Goal: Task Accomplishment & Management: Use online tool/utility

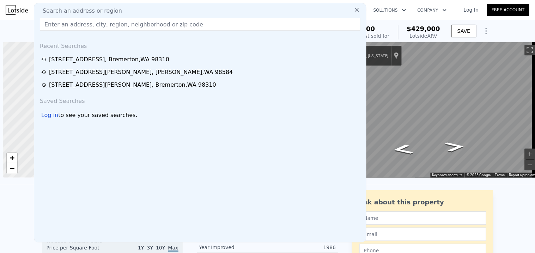
scroll to position [0, 523]
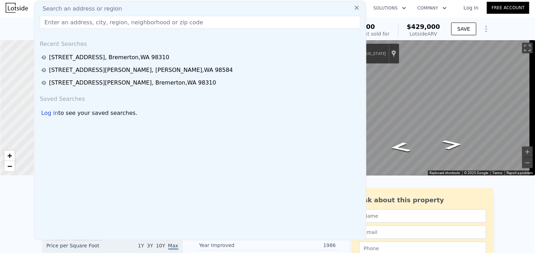
drag, startPoint x: 106, startPoint y: 67, endPoint x: 4, endPoint y: 71, distance: 102.0
click at [106, 68] on div "[STREET_ADDRESS][PERSON_NAME][PERSON_NAME]" at bounding box center [141, 70] width 184 height 8
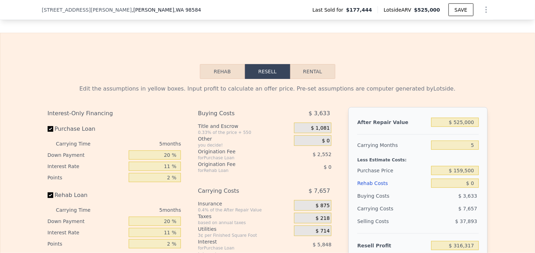
scroll to position [1098, 0]
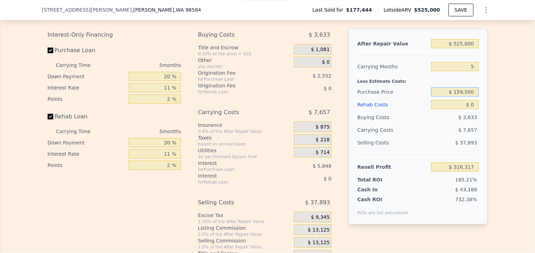
drag, startPoint x: 472, startPoint y: 99, endPoint x: 454, endPoint y: 104, distance: 18.9
click at [454, 98] on div "$ 159,500" at bounding box center [455, 92] width 47 height 13
type input "$ 350,000"
type input "$ 115,149"
click at [468, 109] on input "$ 0" at bounding box center [455, 104] width 47 height 9
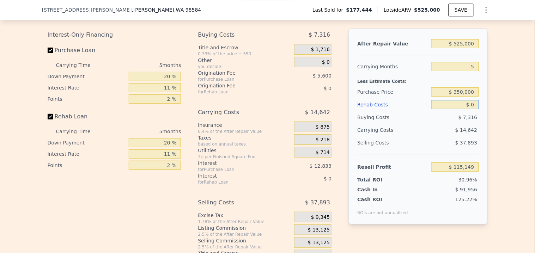
type input "$ 7"
type input "$ 115,142"
type input "$ 75"
type input "$ 115,068"
type input "$ 750"
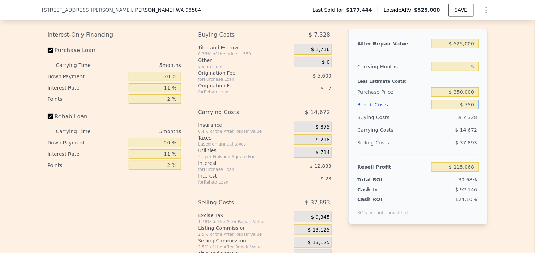
type input "$ 114,357"
type input "$ 7,500"
type input "$ 107,254"
type input "$ 75,000"
type input "$ 36,199"
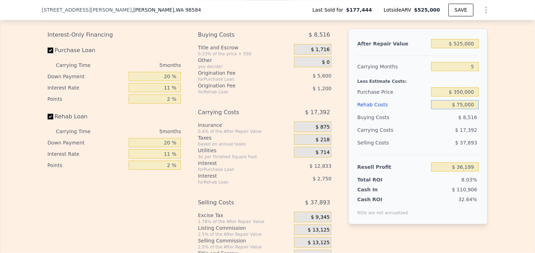
type input "$ 75,000"
click at [475, 97] on input "$ 350,000" at bounding box center [455, 92] width 47 height 9
click at [468, 172] on input "$ 36,199" at bounding box center [455, 167] width 47 height 9
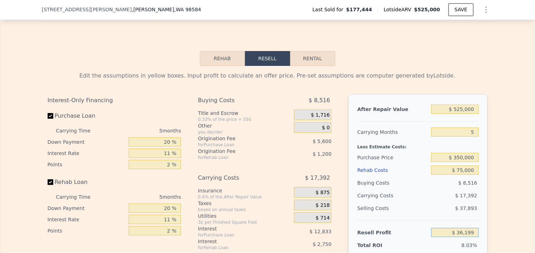
scroll to position [1019, 0]
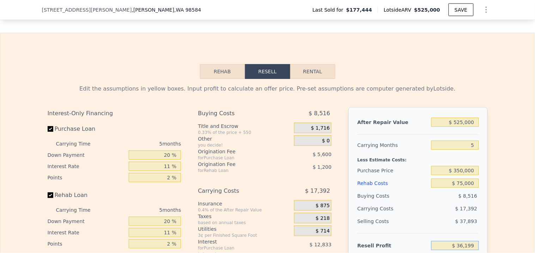
click at [305, 78] on button "Rental" at bounding box center [312, 71] width 45 height 15
select select "30"
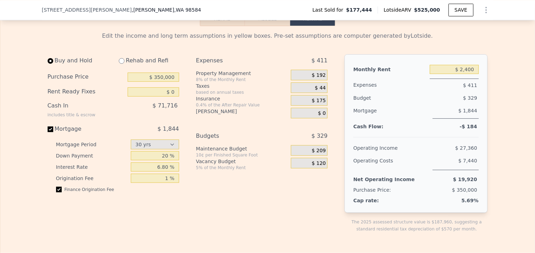
scroll to position [1059, 0]
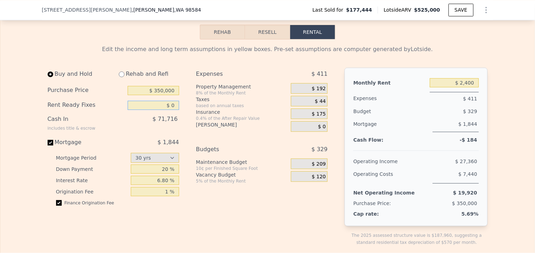
drag, startPoint x: 171, startPoint y: 114, endPoint x: 167, endPoint y: 114, distance: 4.2
click at [167, 110] on input "$ 0" at bounding box center [154, 105] width 52 height 9
drag, startPoint x: 174, startPoint y: 114, endPoint x: 156, endPoint y: 114, distance: 18.0
click at [156, 110] on input "$ 50,000" at bounding box center [154, 105] width 52 height 9
click at [176, 112] on div "Buy and Hold Rehab and Refi Purchase Price $ 350,000 Rent Ready Fixes $ 450,000…" at bounding box center [116, 163] width 137 height 190
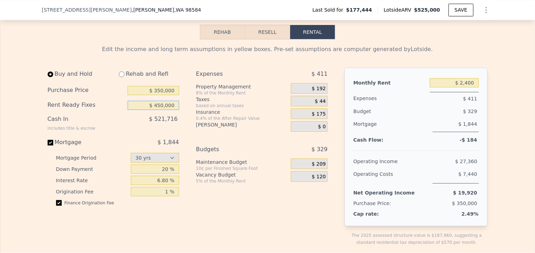
click at [174, 110] on input "$ 450,000" at bounding box center [154, 105] width 52 height 9
type input "$ 4"
type input "$ 35,000"
click at [161, 174] on input "20 %" at bounding box center [155, 169] width 48 height 9
type input "10 %"
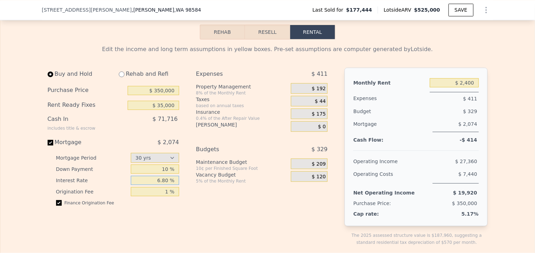
click at [167, 185] on input "6.80 %" at bounding box center [155, 180] width 48 height 9
drag, startPoint x: 165, startPoint y: 187, endPoint x: 158, endPoint y: 188, distance: 6.7
click at [158, 185] on input "6.80 %" at bounding box center [155, 180] width 48 height 9
type input "4 %"
click at [196, 203] on div "Expenses $ 411 Property Management 8% of the Monthly Rent $ 192 Taxes based on …" at bounding box center [264, 163] width 137 height 190
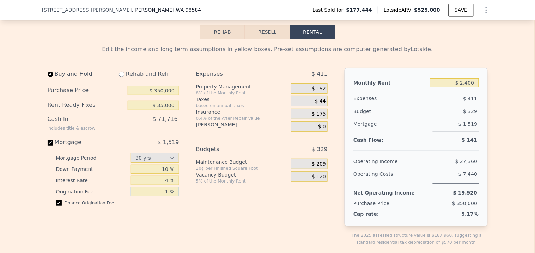
drag, startPoint x: 164, startPoint y: 197, endPoint x: 168, endPoint y: 200, distance: 5.2
click at [168, 197] on input "1 %" at bounding box center [155, 191] width 48 height 9
type input "0 %"
click at [191, 209] on div "Buy and Hold Rehab and Refi Purchase Price $ 350,000 Rent Ready Fixes $ 35,000 …" at bounding box center [191, 163] width 286 height 190
click at [321, 92] on span "$ 192" at bounding box center [319, 89] width 14 height 6
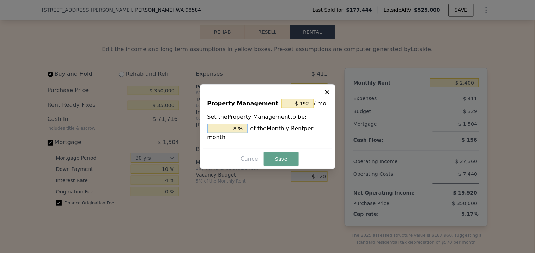
click at [237, 128] on input "8 %" at bounding box center [227, 128] width 40 height 9
type input "$ 0"
type input "0 %"
click at [283, 157] on button "Save" at bounding box center [281, 159] width 35 height 14
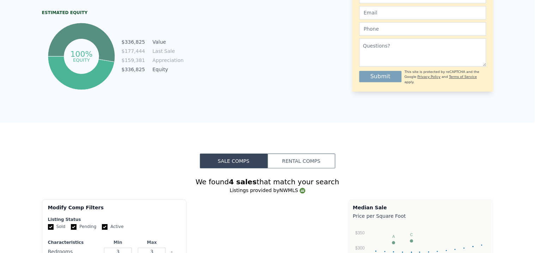
scroll to position [0, 0]
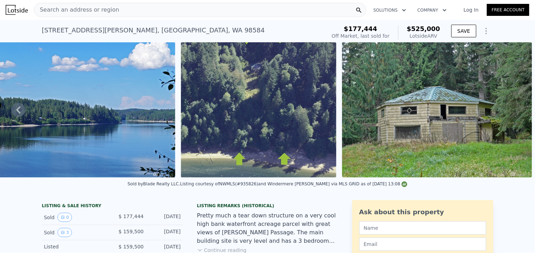
click at [159, 11] on div "Search an address or region" at bounding box center [200, 10] width 333 height 14
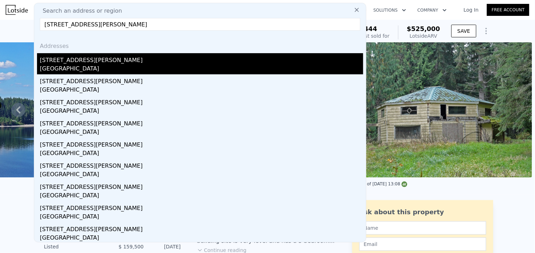
type input "[STREET_ADDRESS][PERSON_NAME]"
click at [92, 59] on div "[STREET_ADDRESS][PERSON_NAME]" at bounding box center [202, 58] width 324 height 11
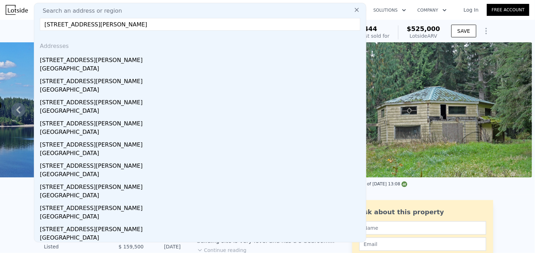
type input "0"
type input "2"
type input "845"
type input "1384"
type input "6098"
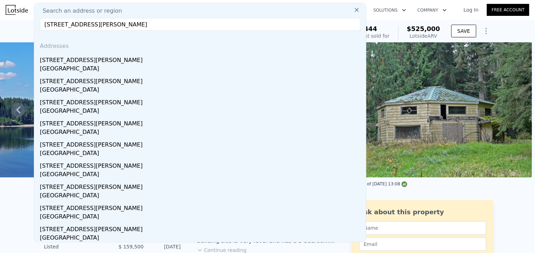
type input "12632"
type input "$ 2,150"
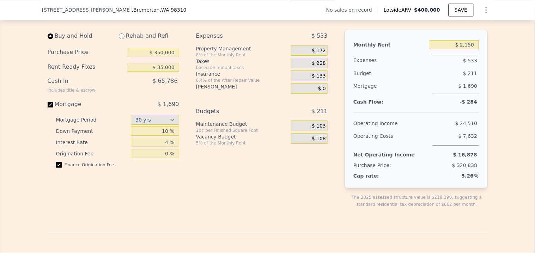
scroll to position [938, 0]
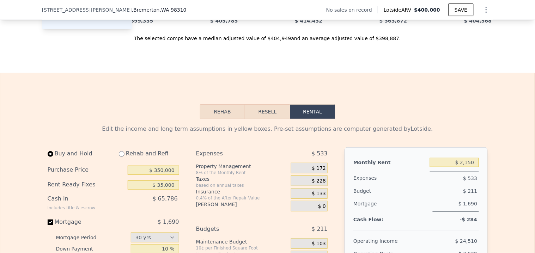
drag, startPoint x: 277, startPoint y: 126, endPoint x: 294, endPoint y: 128, distance: 16.7
click at [277, 119] on button "Resell" at bounding box center [267, 111] width 45 height 15
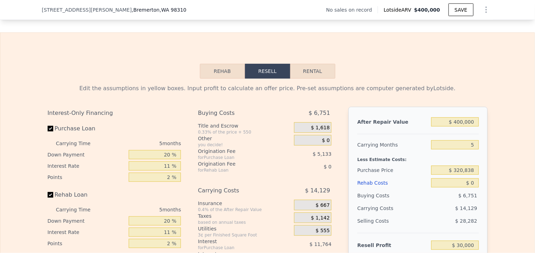
scroll to position [1017, 0]
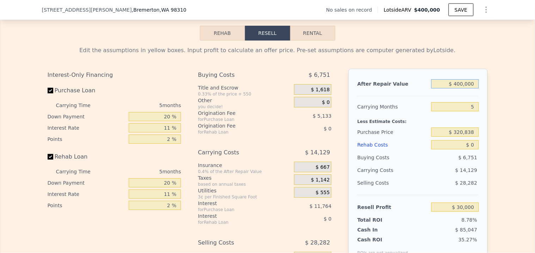
drag, startPoint x: 474, startPoint y: 97, endPoint x: 454, endPoint y: 99, distance: 19.8
click at [454, 89] on input "$ 400,000" at bounding box center [455, 83] width 47 height 9
type input "$ 4"
type input "-$ 341,597"
type input "$ 415"
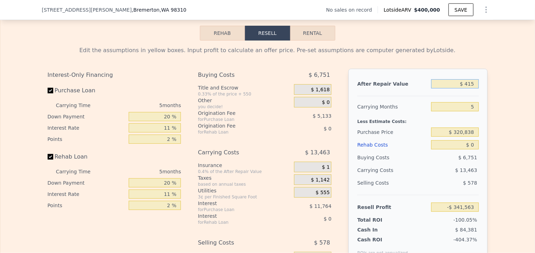
type input "-$ 341,215"
type input "$ 4,150"
type input "-$ 337,746"
type input "$ 41,500"
type input "-$ 303,048"
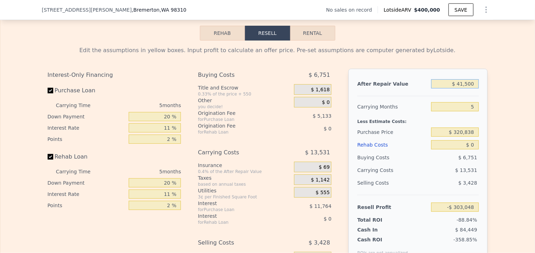
type input "$ 415,000"
type input "$ 43,935"
type input "$ 415,000"
click at [447, 111] on input "5" at bounding box center [455, 106] width 47 height 9
click at [470, 137] on input "$ 320,838" at bounding box center [455, 132] width 47 height 9
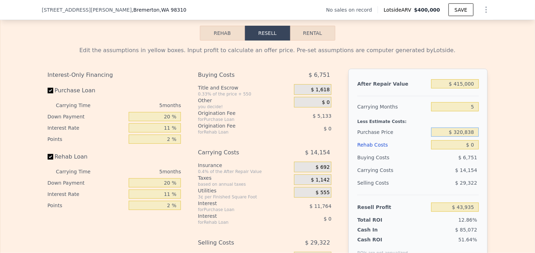
drag, startPoint x: 474, startPoint y: 145, endPoint x: 454, endPoint y: 147, distance: 19.9
click at [454, 137] on input "$ 320,838" at bounding box center [455, 132] width 47 height 9
type input "$ 240,000"
click at [472, 150] on input "$ 0" at bounding box center [455, 144] width 47 height 9
type input "$ 129,300"
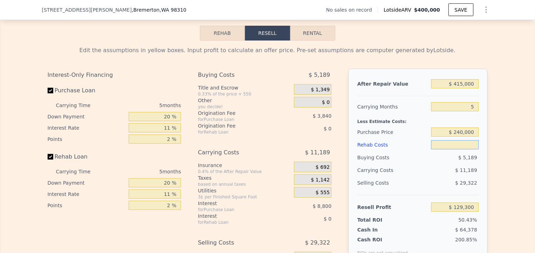
type input "$ 1"
type input "$ 129,299"
type input "$ 11"
type input "$ 129,289"
type input "$ 115"
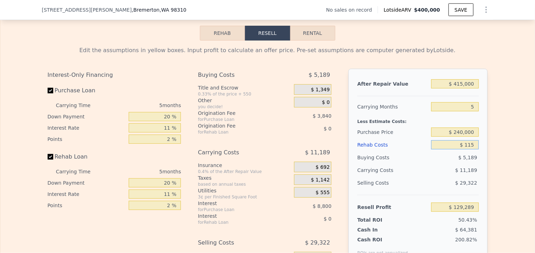
type input "$ 129,178"
type input "$ 1,150"
type input "$ 128,092"
type input "$ 11,500"
type input "$ 117,196"
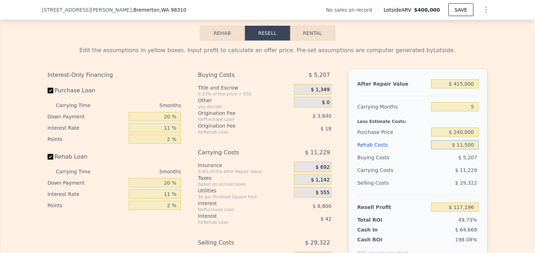
type input "$ 115,000"
type input "$ 8,245"
type input "$ 115,000"
click at [468, 161] on span "$ 7,029" at bounding box center [468, 158] width 19 height 6
click at [44, 103] on div "Edit the assumptions in yellow boxes. Input profit to calculate an offer price.…" at bounding box center [268, 172] width 452 height 263
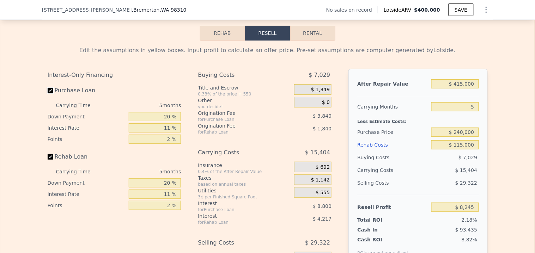
click at [48, 94] on input "Purchase Loan" at bounding box center [51, 91] width 6 height 6
checkbox input "false"
type input "$ 20,885"
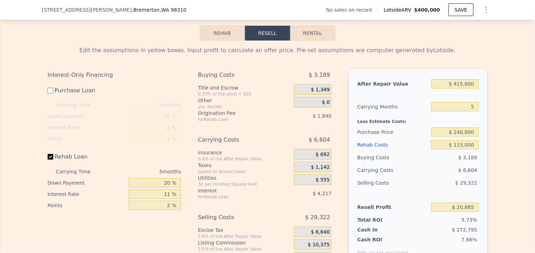
click at [48, 160] on input "Rehab Loan" at bounding box center [51, 157] width 6 height 6
checkbox input "false"
type input "$ 26,940"
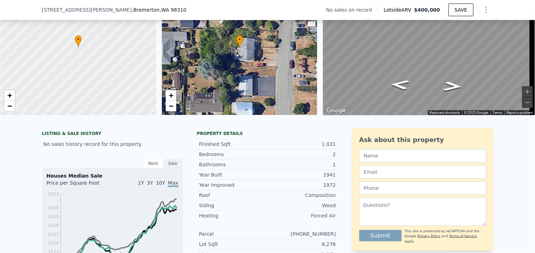
scroll to position [0, 0]
